Goal: Task Accomplishment & Management: Manage account settings

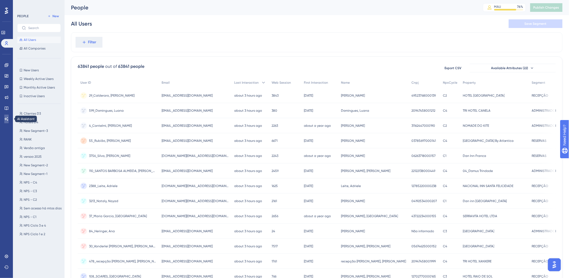
click at [5, 117] on icon at bounding box center [6, 119] width 4 height 4
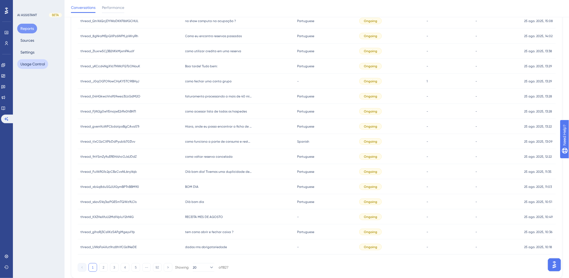
scroll to position [124, 0]
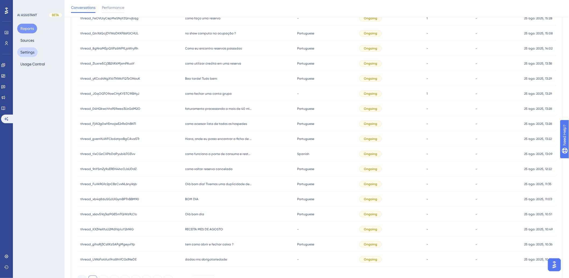
click at [33, 53] on button "Settings" at bounding box center [27, 52] width 20 height 10
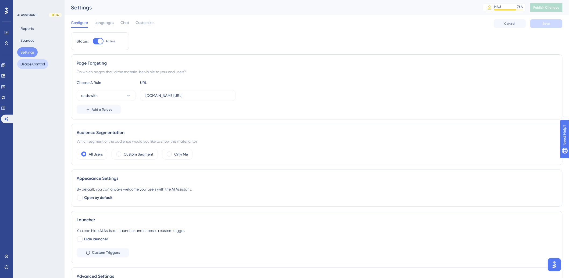
click at [32, 64] on button "Usage Control" at bounding box center [32, 64] width 31 height 10
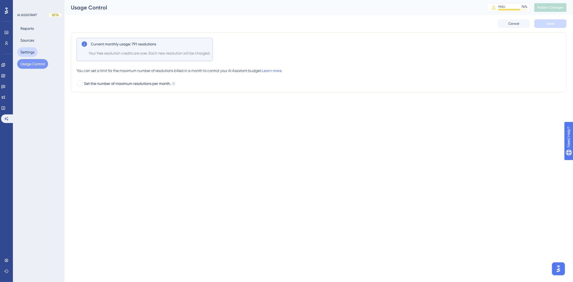
click at [30, 52] on button "Settings" at bounding box center [27, 52] width 20 height 10
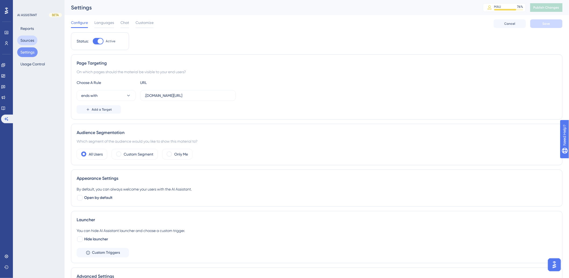
click at [30, 38] on button "Sources" at bounding box center [27, 40] width 20 height 10
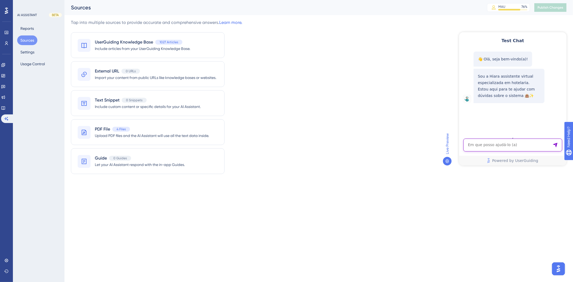
click at [516, 143] on textarea "AI Assistant Text Input" at bounding box center [512, 144] width 99 height 13
paste textarea "Como cadastrar um tipo de diária?"
type textarea "Como cadastrar um tipo de diária?"
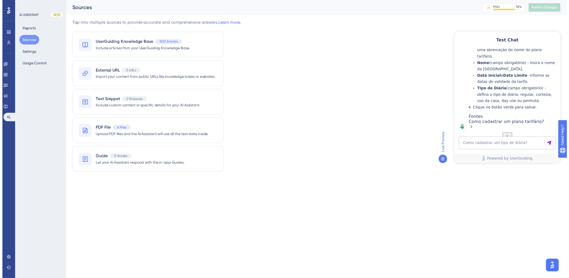
scroll to position [142, 0]
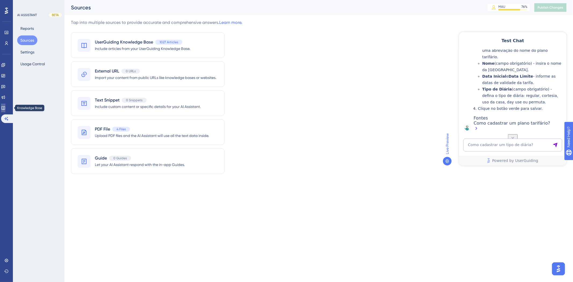
click at [5, 110] on icon at bounding box center [2, 107] width 3 height 3
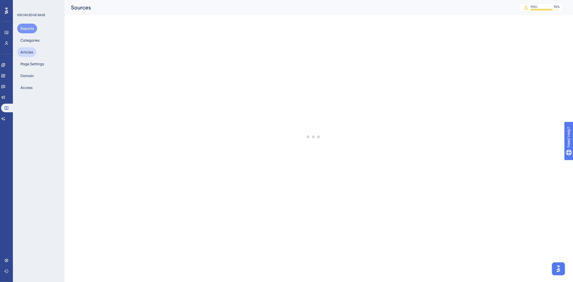
click at [27, 53] on button "Articles" at bounding box center [26, 52] width 19 height 10
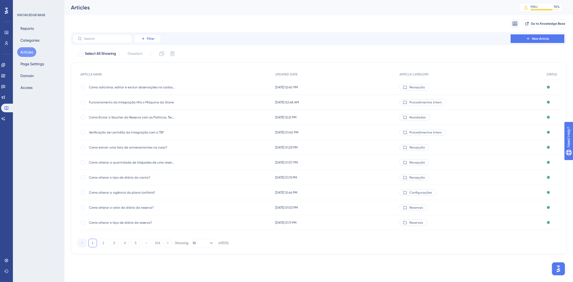
click at [144, 42] on button "Filter" at bounding box center [147, 38] width 27 height 9
click at [151, 85] on span "Category" at bounding box center [150, 86] width 16 height 6
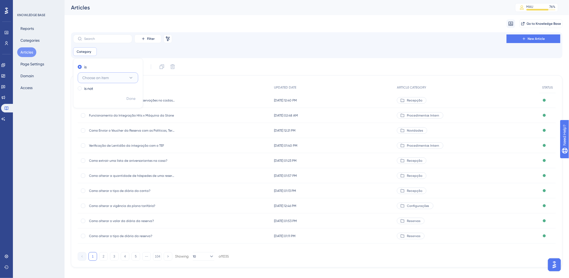
click at [106, 78] on span "Choose an item" at bounding box center [95, 77] width 27 height 6
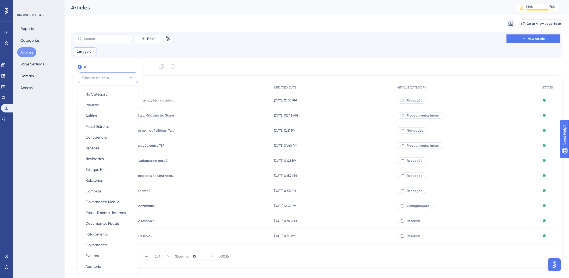
scroll to position [31, 0]
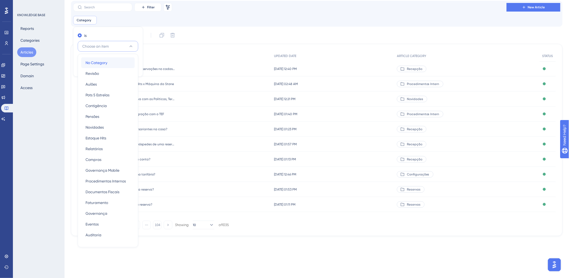
click at [104, 65] on span "No Category" at bounding box center [96, 62] width 22 height 6
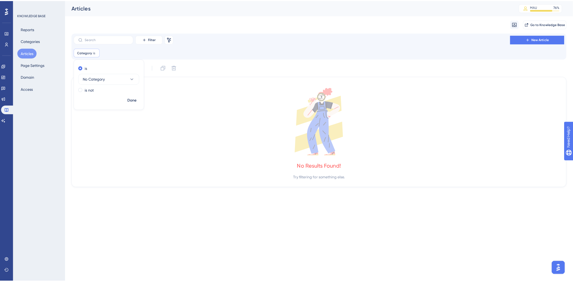
scroll to position [0, 0]
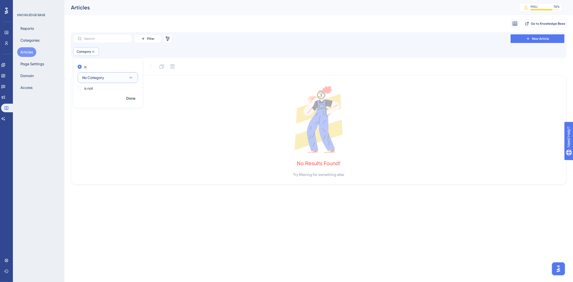
click at [105, 77] on button "No Category" at bounding box center [108, 77] width 60 height 11
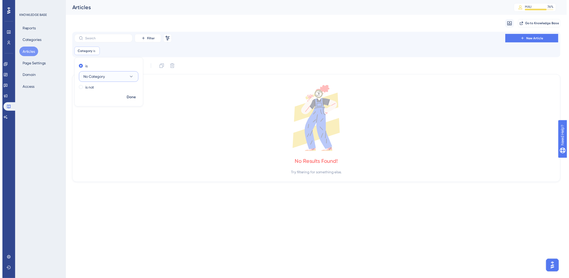
scroll to position [31, 0]
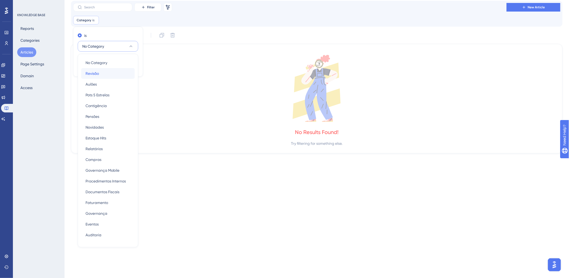
click at [100, 73] on div "Revisão Revisão" at bounding box center [107, 73] width 45 height 11
checkbox input "false"
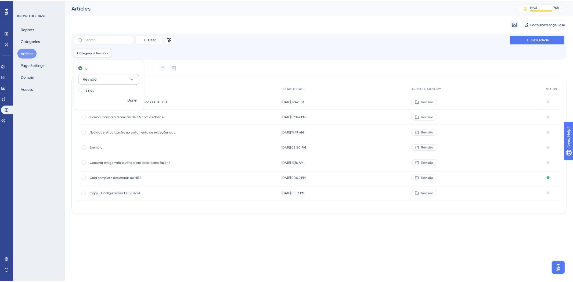
scroll to position [0, 0]
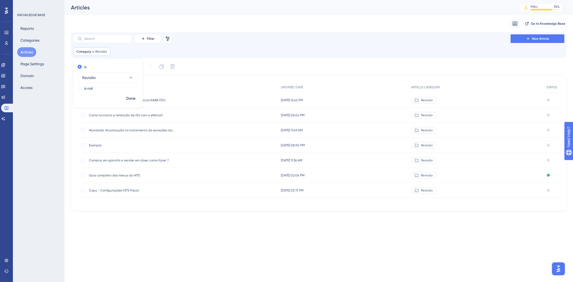
click at [292, 42] on div "Filter Remove Filters New Article" at bounding box center [319, 38] width 492 height 9
click at [122, 191] on span "Copy - Configurações HITS Fiscal" at bounding box center [132, 190] width 86 height 4
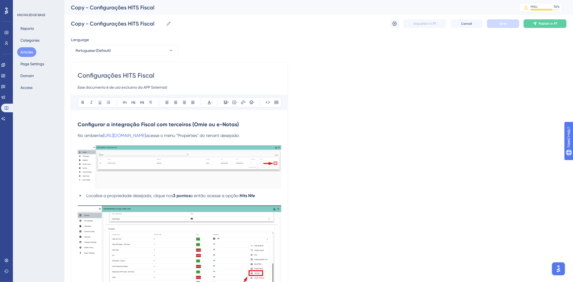
scroll to position [1652, 0]
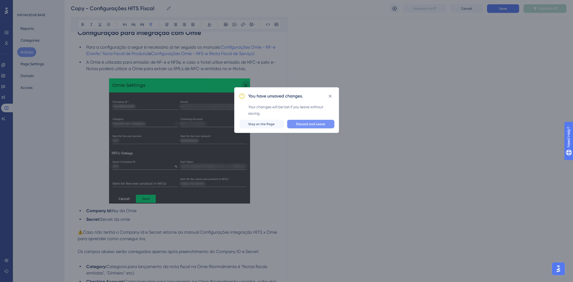
click at [313, 123] on span "Discard and Leave" at bounding box center [310, 124] width 29 height 4
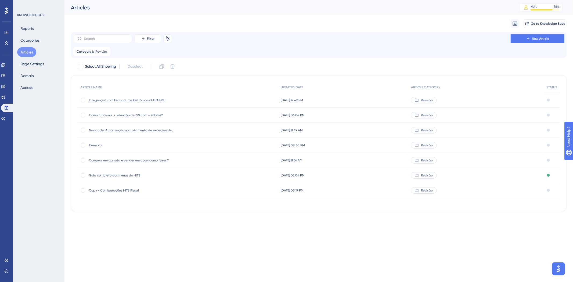
click at [297, 176] on span "[DATE] 02:04 PM" at bounding box center [293, 175] width 24 height 4
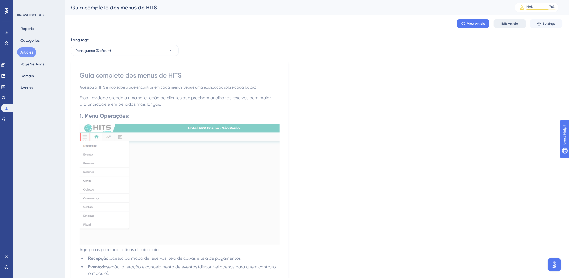
click at [517, 25] on span "Edit Article" at bounding box center [509, 24] width 17 height 4
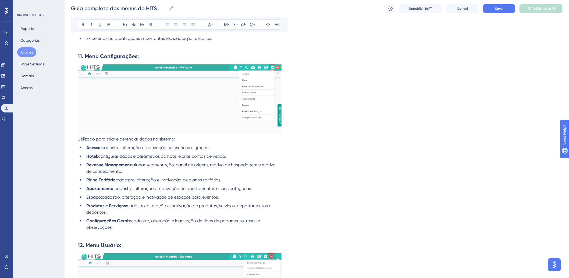
scroll to position [1390, 0]
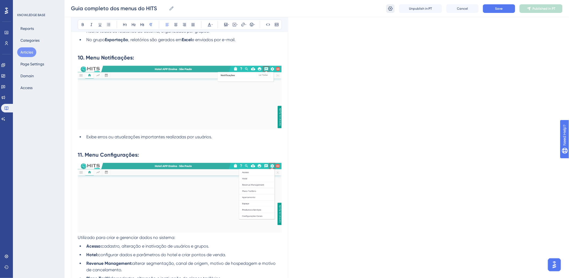
click at [392, 9] on icon at bounding box center [390, 8] width 5 height 4
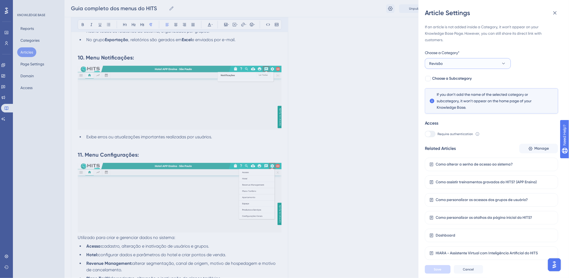
click at [458, 63] on button "Revisão" at bounding box center [468, 63] width 86 height 11
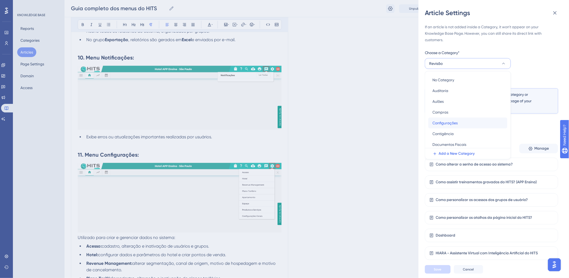
click at [459, 123] on div "Configurações Configurações" at bounding box center [468, 122] width 70 height 11
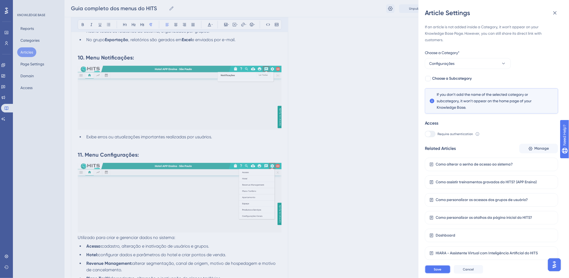
click at [445, 273] on button "Save" at bounding box center [438, 269] width 26 height 9
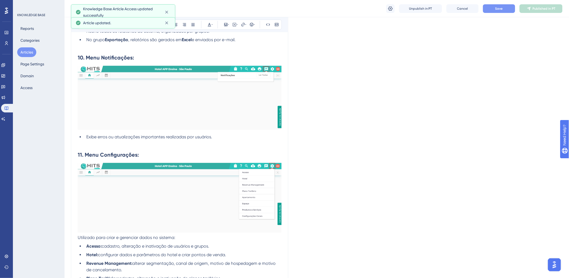
click at [509, 9] on button "Save" at bounding box center [499, 8] width 32 height 9
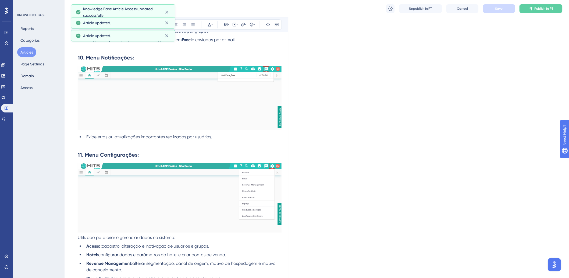
click at [26, 50] on button "Articles" at bounding box center [26, 52] width 19 height 10
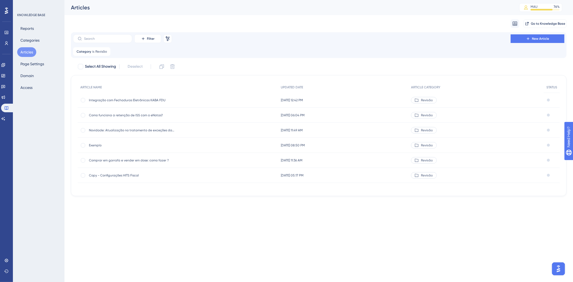
click at [117, 176] on span "Copy - Configurações HITS Fiscal" at bounding box center [132, 175] width 86 height 4
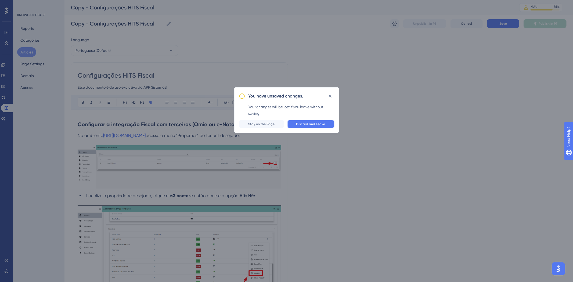
click at [303, 124] on span "Discard and Leave" at bounding box center [310, 124] width 29 height 4
